Goal: Transaction & Acquisition: Obtain resource

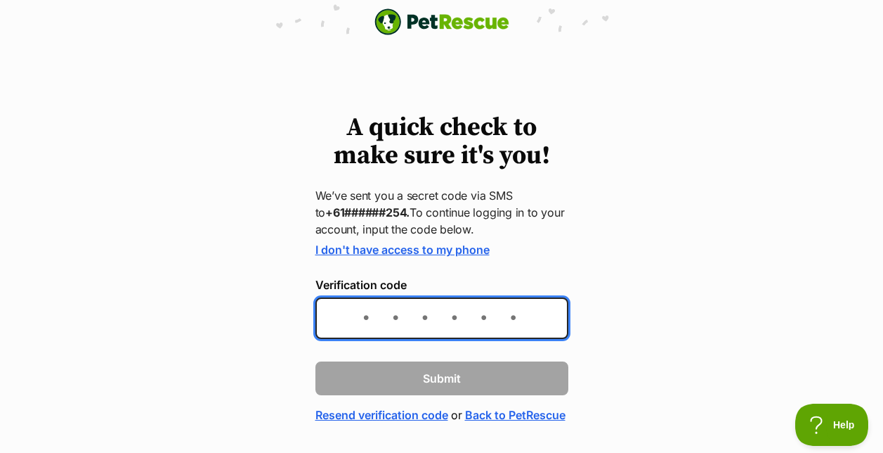
click at [482, 313] on input "Verification code" at bounding box center [442, 317] width 253 height 41
click at [509, 301] on input "Verification code" at bounding box center [442, 317] width 253 height 41
type input "354156"
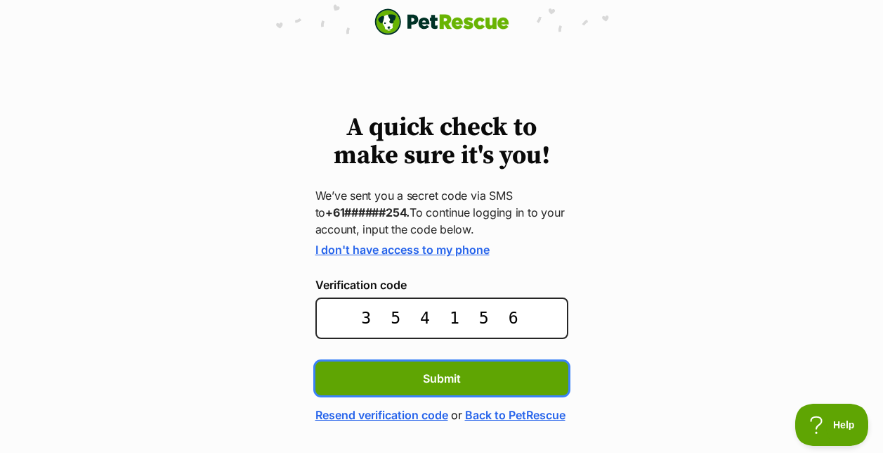
click at [316, 361] on button "Submit" at bounding box center [442, 378] width 253 height 34
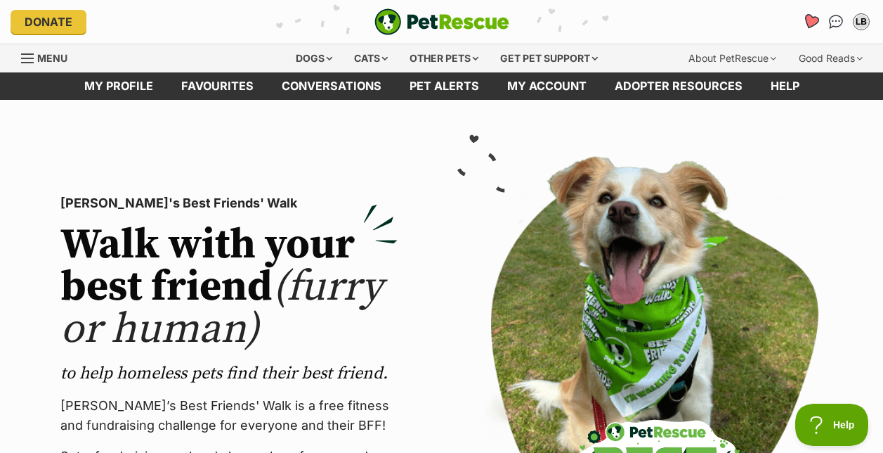
click at [811, 21] on icon "Favourites" at bounding box center [811, 21] width 17 height 16
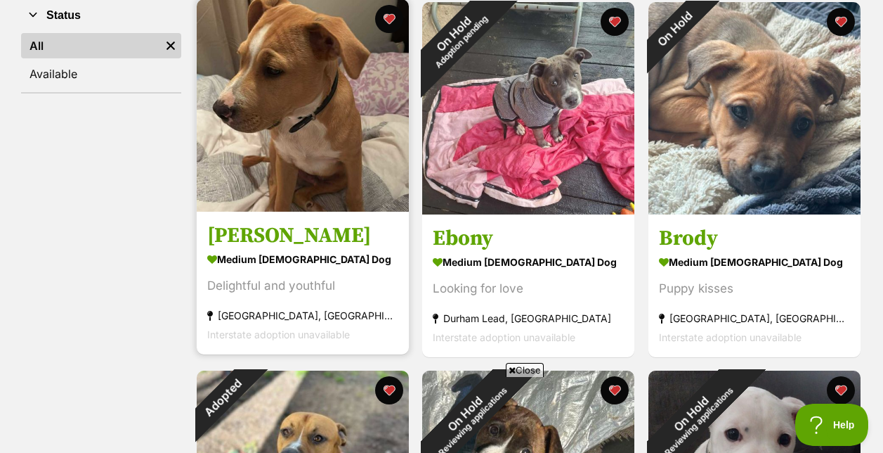
scroll to position [286, 0]
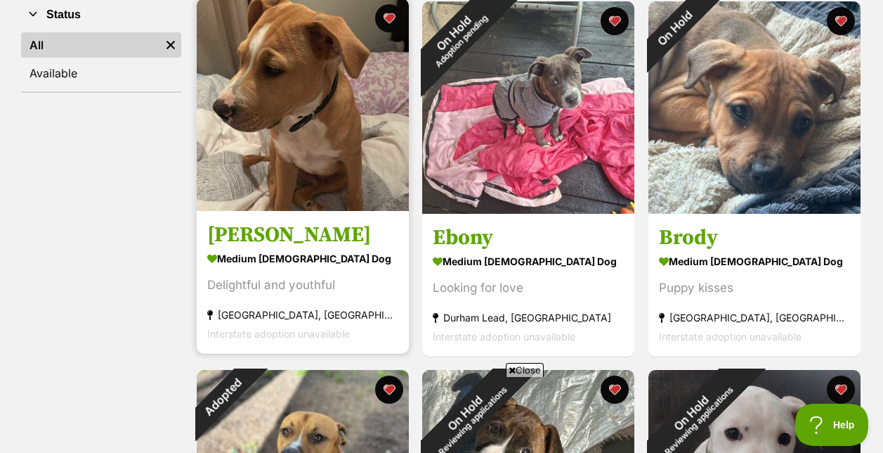
click at [308, 67] on img at bounding box center [303, 105] width 212 height 212
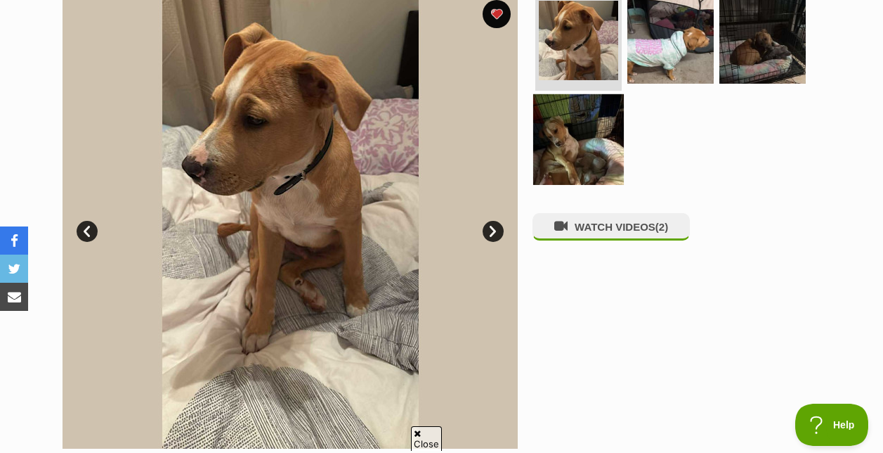
click at [581, 171] on img at bounding box center [578, 139] width 91 height 91
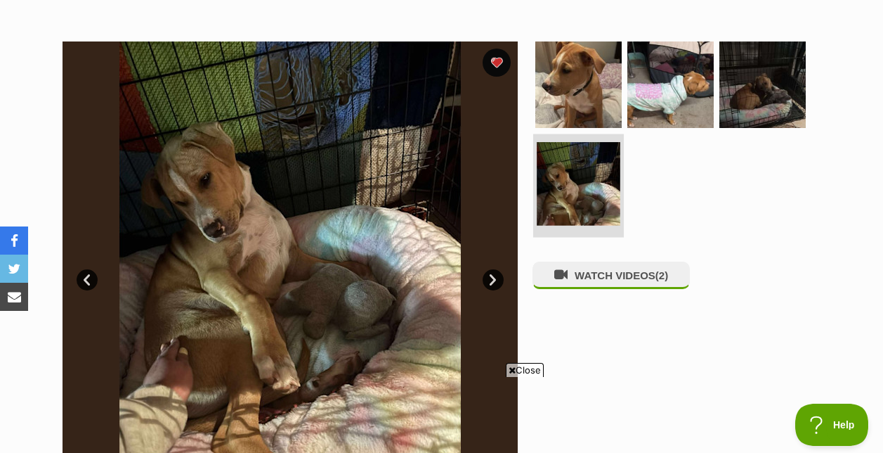
scroll to position [245, 0]
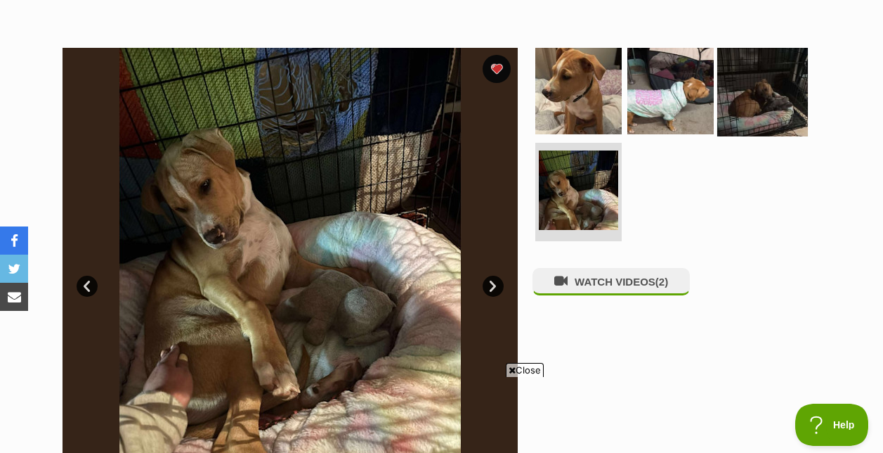
click at [762, 110] on img at bounding box center [762, 90] width 91 height 91
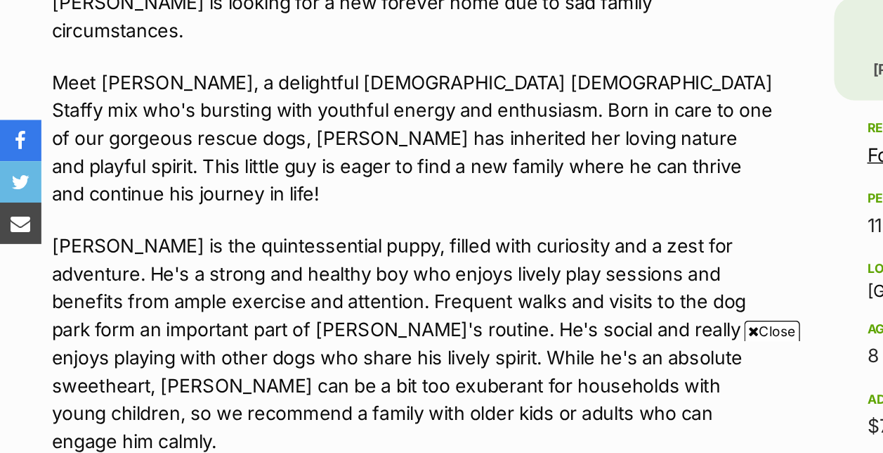
scroll to position [703, 0]
